Goal: Information Seeking & Learning: Learn about a topic

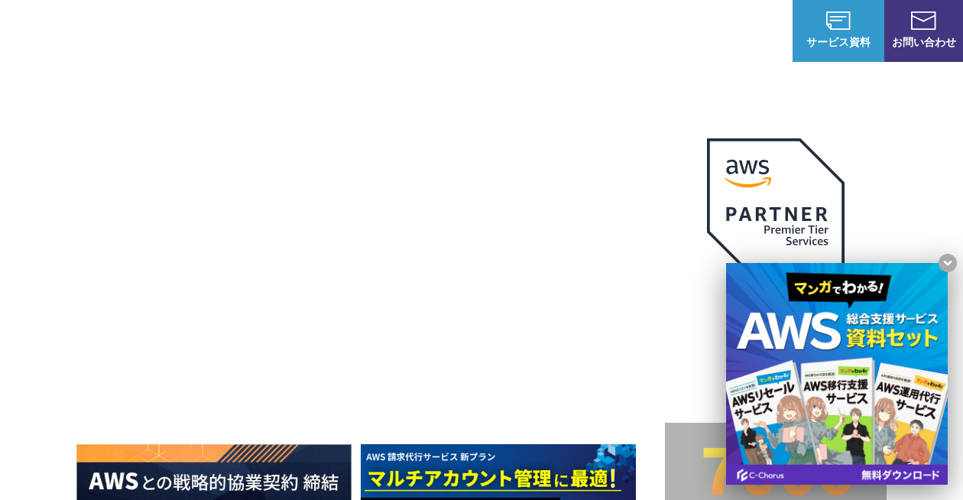
drag, startPoint x: 11, startPoint y: 158, endPoint x: 60, endPoint y: 158, distance: 49.7
click at [60, 158] on div "AWSの導入からコスト削減、 構成・運用の最適化からデータ活用まで 規模や業種業態を問わない マネージドサービスで AWS ジャーニーの 成功を実現 AWS …" at bounding box center [481, 324] width 963 height 649
drag, startPoint x: 14, startPoint y: 316, endPoint x: 77, endPoint y: 309, distance: 63.8
click at [80, 311] on div "AWSの導入からコスト削減、 構成・運用の最適化からデータ活用まで 規模や業種業態を問わない マネージドサービスで AWS ジャーニーの 成功を実現 AWS …" at bounding box center [481, 324] width 963 height 649
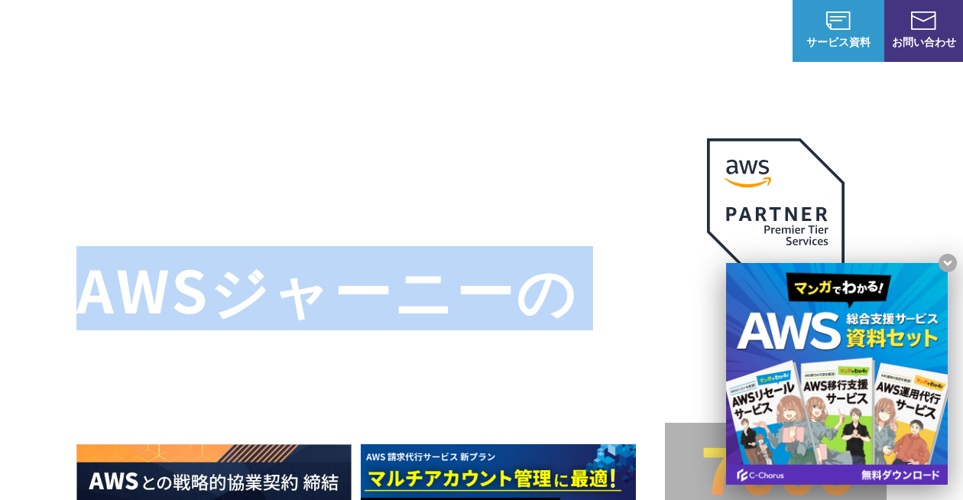
drag, startPoint x: 77, startPoint y: 338, endPoint x: 62, endPoint y: 246, distance: 92.9
click at [65, 247] on div "AWSの導入からコスト削減、 構成・運用の最適化からデータ活用まで 規模や業種業態を問わない マネージドサービスで AWS ジャーニーの 成功を実現 AWS …" at bounding box center [481, 324] width 963 height 649
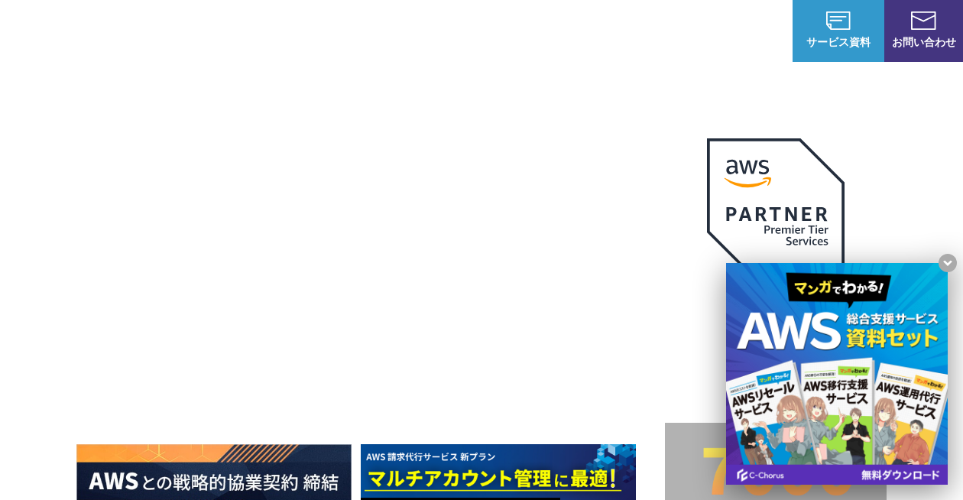
drag, startPoint x: 62, startPoint y: 246, endPoint x: 62, endPoint y: 221, distance: 25.2
click at [62, 226] on div "AWSの導入からコスト削減、 構成・運用の最適化からデータ活用まで 規模や業種業態を問わない マネージドサービスで AWS ジャーニーの 成功を実現 AWS …" at bounding box center [481, 324] width 963 height 649
click at [27, 152] on div "AWSの導入からコスト削減、 構成・運用の最適化からデータ活用まで 規模や業種業態を問わない マネージドサービスで AWS ジャーニーの 成功を実現 AWS …" at bounding box center [481, 324] width 963 height 649
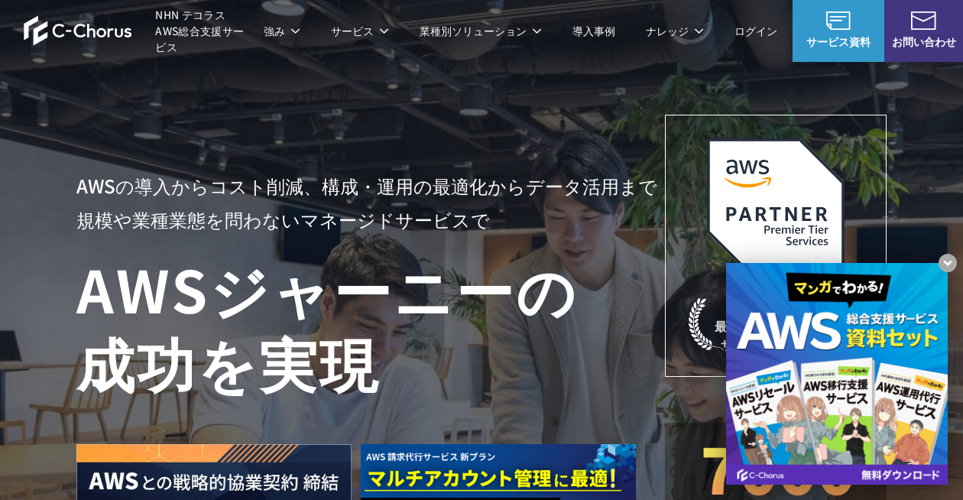
click at [27, 147] on div "AWSの導入からコスト削減、 構成・運用の最適化からデータ活用まで 規模や業種業態を問わない マネージドサービスで AWS ジャーニーの 成功を実現 AWS …" at bounding box center [481, 324] width 963 height 649
click at [27, 142] on div "AWSの導入からコスト削減、 構成・運用の最適化からデータ活用まで 規模や業種業態を問わない マネージドサービスで AWS ジャーニーの 成功を実現 AWS …" at bounding box center [481, 324] width 963 height 649
click at [27, 141] on div "AWSの導入からコスト削減、 構成・運用の最適化からデータ活用まで 規模や業種業態を問わない マネージドサービスで AWS ジャーニーの 成功を実現 AWS …" at bounding box center [481, 324] width 963 height 649
drag, startPoint x: 27, startPoint y: 141, endPoint x: 27, endPoint y: 131, distance: 10.7
click at [27, 131] on div "AWSの導入からコスト削減、 構成・運用の最適化からデータ活用まで 規模や業種業態を問わない マネージドサービスで AWS ジャーニーの 成功を実現 AWS …" at bounding box center [481, 324] width 963 height 649
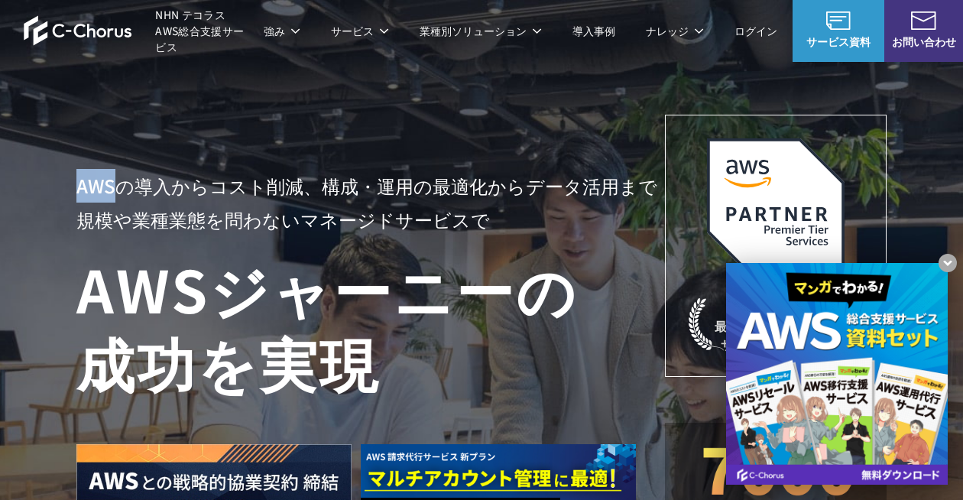
drag, startPoint x: 27, startPoint y: 131, endPoint x: 27, endPoint y: 115, distance: 16.0
click at [27, 128] on div "AWSの導入からコスト削減、 構成・運用の最適化からデータ活用まで 規模や業種業態を問わない マネージドサービスで AWS ジャーニーの 成功を実現 AWS …" at bounding box center [481, 324] width 963 height 649
click at [27, 113] on div "AWSの導入からコスト削減、 構成・運用の最適化からデータ活用まで 規模や業種業態を問わない マネージドサービスで AWS ジャーニーの 成功を実現 AWS …" at bounding box center [481, 324] width 963 height 649
click at [27, 110] on div "AWSの導入からコスト削減、 構成・運用の最適化からデータ活用まで 規模や業種業態を問わない マネージドサービスで AWS ジャーニーの 成功を実現 AWS …" at bounding box center [481, 324] width 963 height 649
